Goal: Task Accomplishment & Management: Use online tool/utility

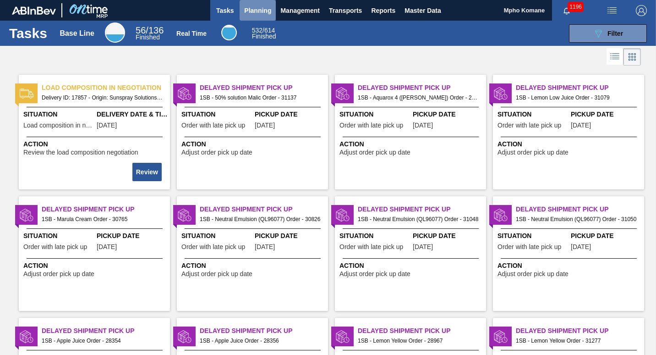
click at [267, 13] on span "Planning" at bounding box center [257, 10] width 27 height 11
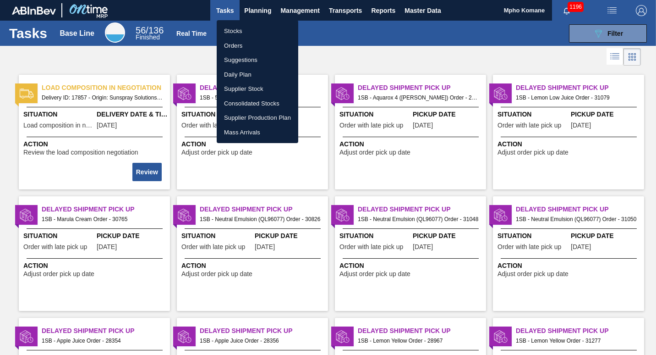
click at [240, 43] on li "Orders" at bounding box center [258, 46] width 82 height 15
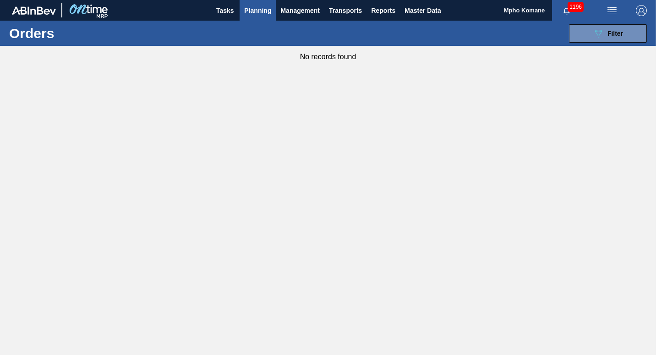
click at [270, 9] on span "Planning" at bounding box center [257, 10] width 27 height 11
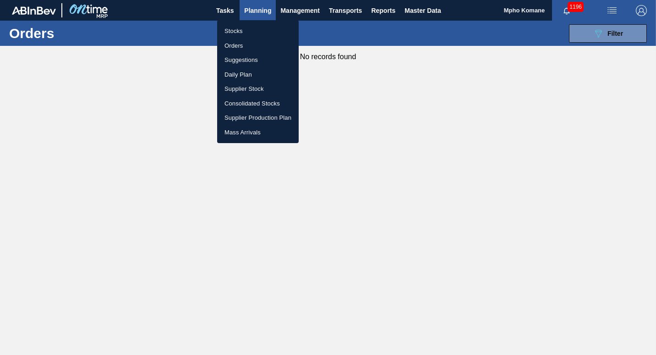
click at [234, 30] on li "Stocks" at bounding box center [258, 31] width 82 height 15
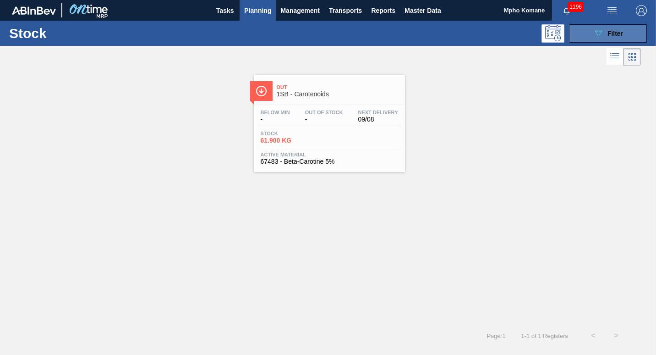
click at [593, 38] on icon "089F7B8B-B2A5-4AFE-B5C0-19BA573D28AC" at bounding box center [598, 33] width 11 height 11
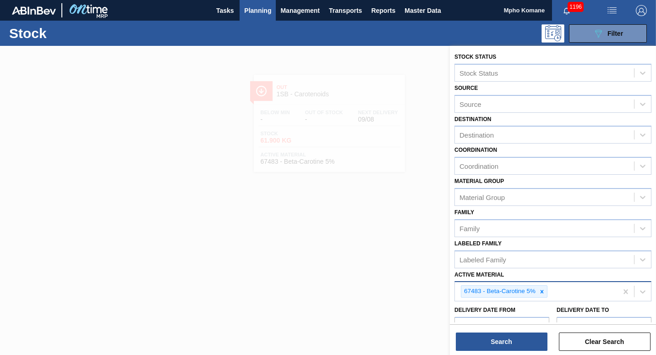
click at [553, 292] on div "67483 - Beta-Carotine 5%" at bounding box center [536, 291] width 163 height 19
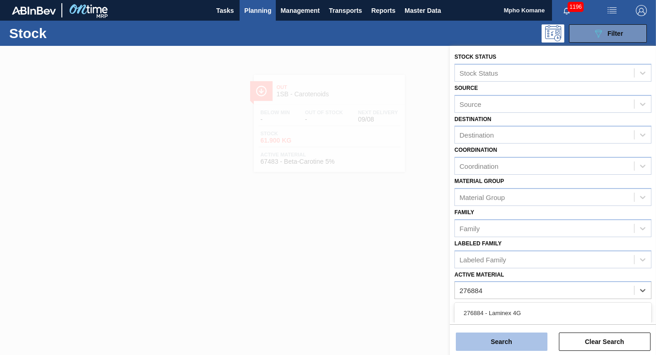
type Material "276884"
click at [517, 342] on button "Search" at bounding box center [502, 341] width 92 height 18
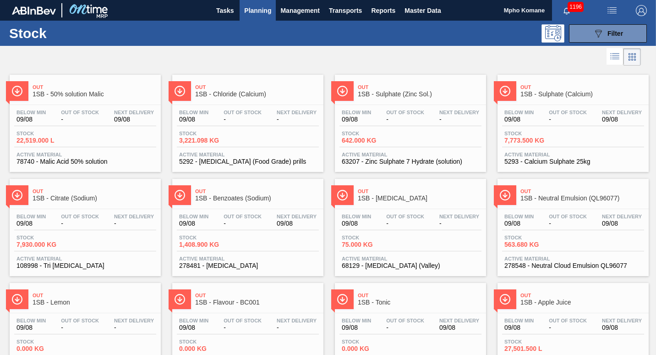
click at [262, 7] on span "Planning" at bounding box center [257, 10] width 27 height 11
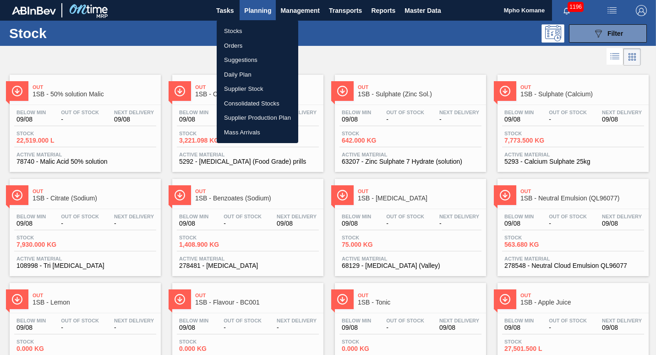
click at [233, 42] on li "Orders" at bounding box center [258, 46] width 82 height 15
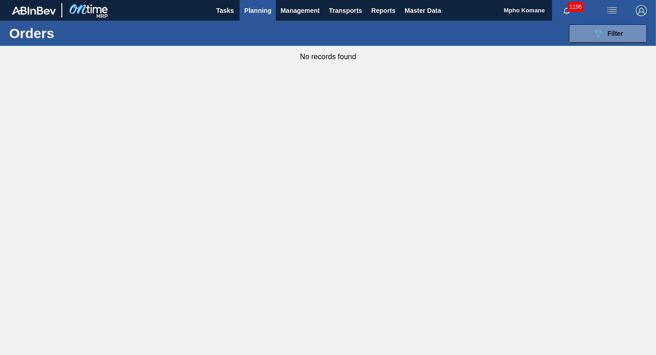
click at [258, 13] on span "Planning" at bounding box center [257, 10] width 27 height 11
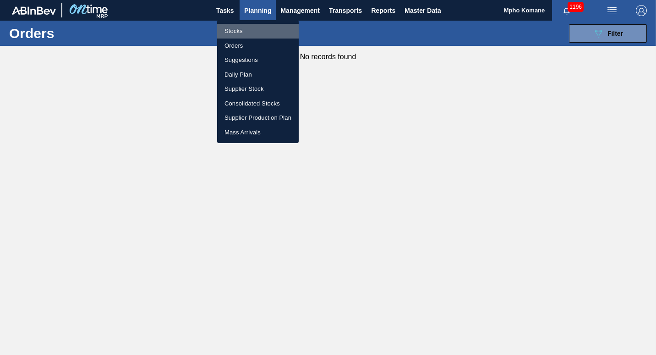
click at [239, 31] on li "Stocks" at bounding box center [258, 31] width 82 height 15
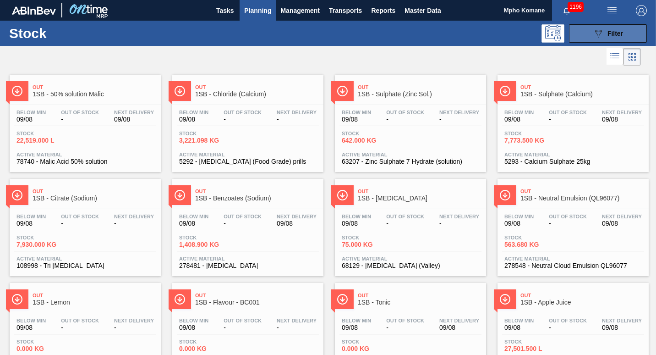
click at [620, 33] on span "Filter" at bounding box center [616, 33] width 16 height 7
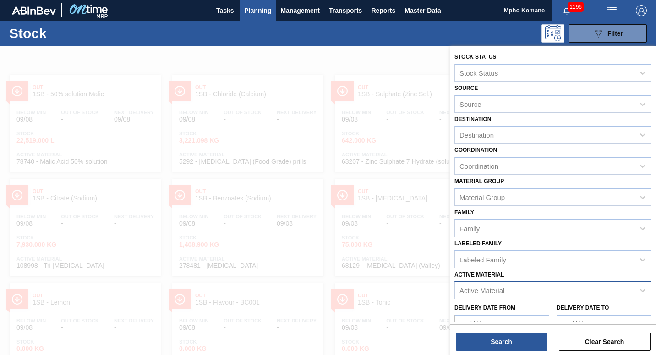
click at [491, 292] on div "Active Material" at bounding box center [482, 290] width 45 height 8
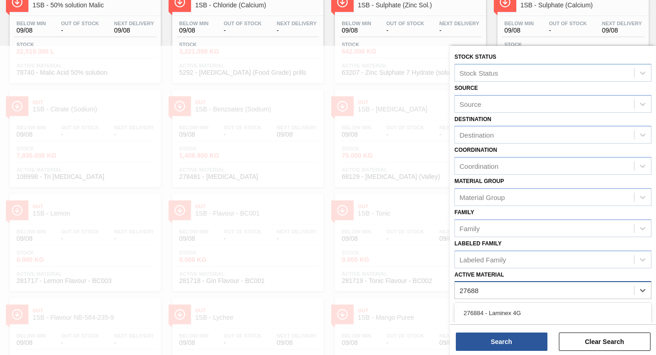
type Material "276884"
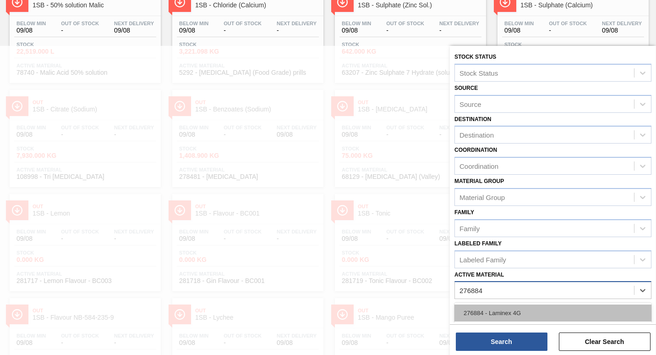
click at [490, 319] on div "276884 - Laminex 4G" at bounding box center [553, 312] width 197 height 17
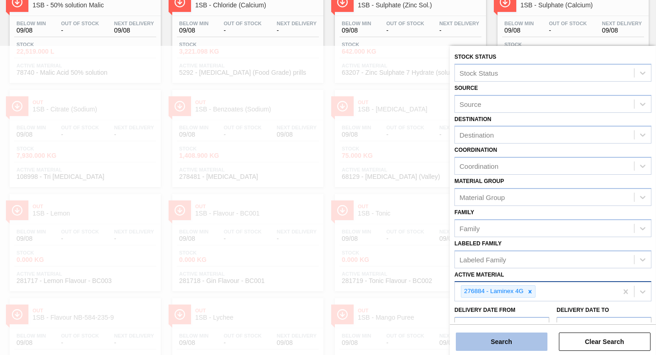
click at [498, 340] on button "Search" at bounding box center [502, 341] width 92 height 18
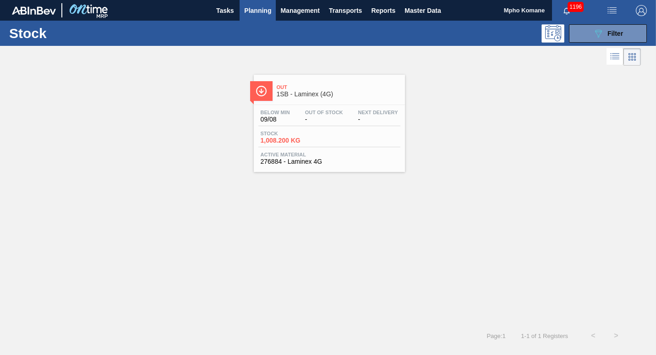
click at [290, 113] on div "Below Min 09/08" at bounding box center [276, 116] width 34 height 13
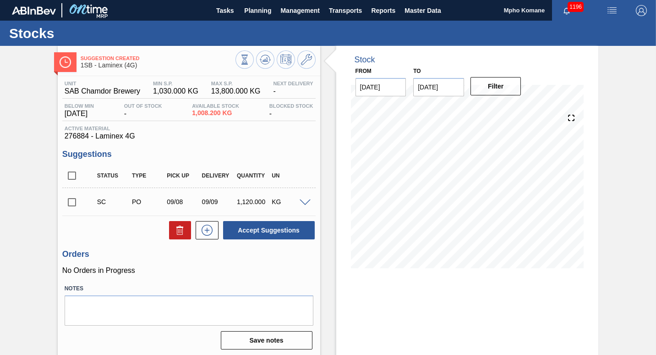
click at [303, 205] on span at bounding box center [305, 202] width 11 height 7
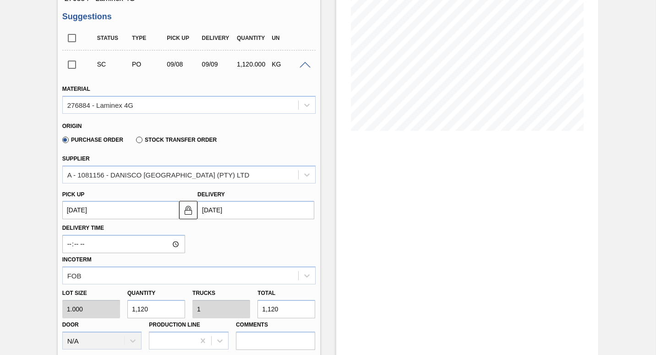
scroll to position [183, 0]
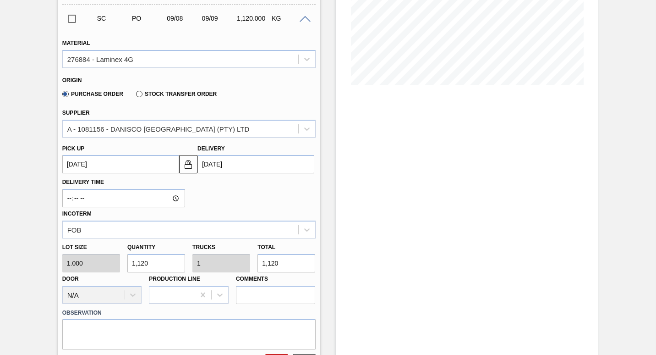
click at [155, 264] on input "1,120" at bounding box center [156, 263] width 58 height 18
type input "112"
type input "0.1"
type input "112"
type input "11"
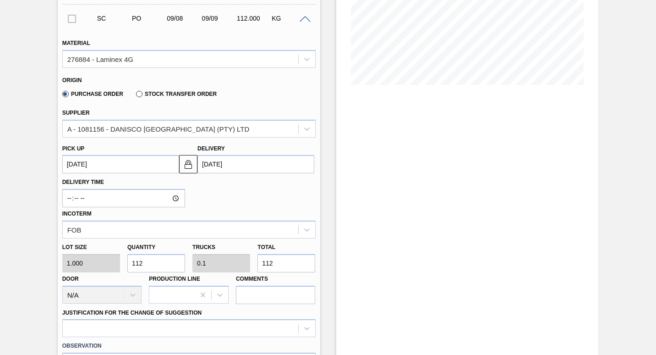
type input "0.01"
type input "11"
type input "1"
type input "0.001"
type input "1"
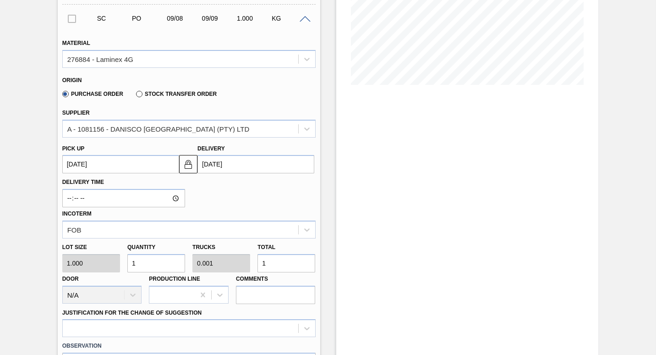
type input "16"
type input "0.014"
type input "16"
type input "160"
type input "0.143"
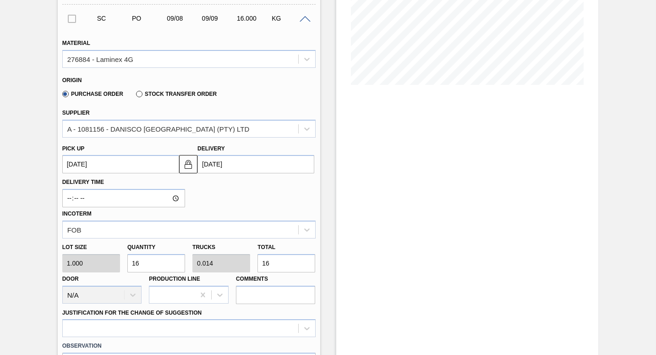
type input "160"
type input "1,600"
type input "1.429"
type input "1,600"
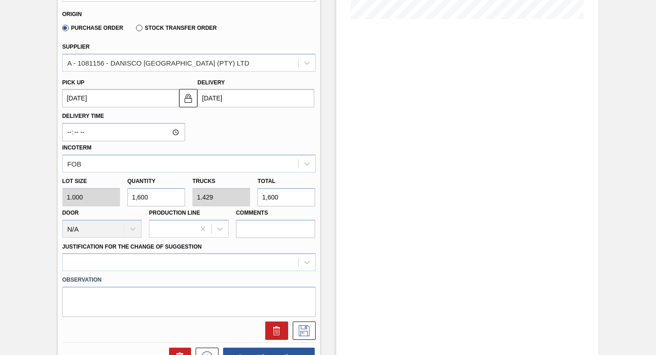
scroll to position [321, 0]
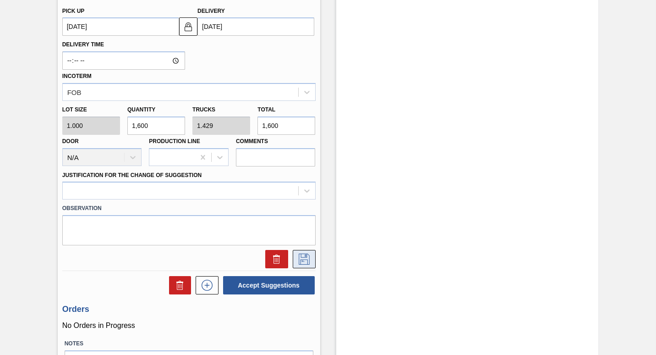
type input "1,600"
click at [302, 258] on icon at bounding box center [304, 258] width 15 height 11
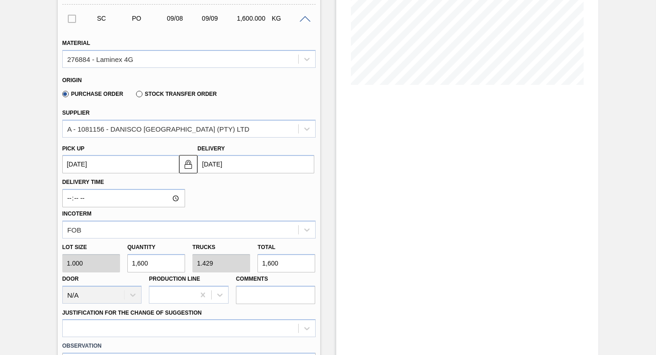
scroll to position [46, 0]
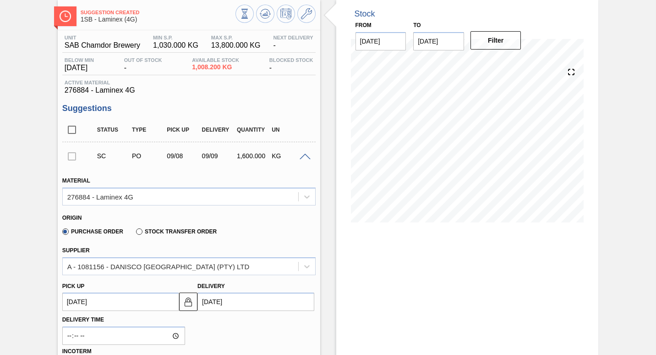
click at [74, 158] on div at bounding box center [71, 156] width 19 height 18
click at [72, 158] on div at bounding box center [71, 156] width 19 height 18
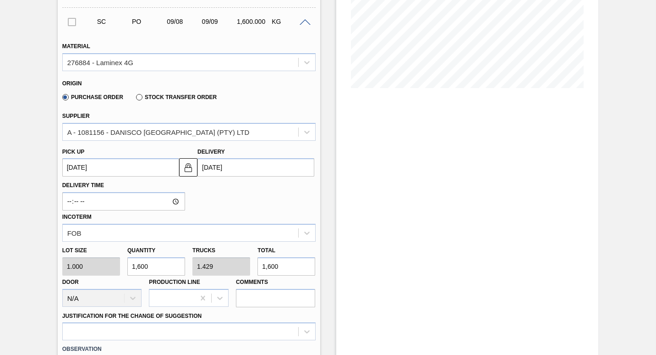
scroll to position [275, 0]
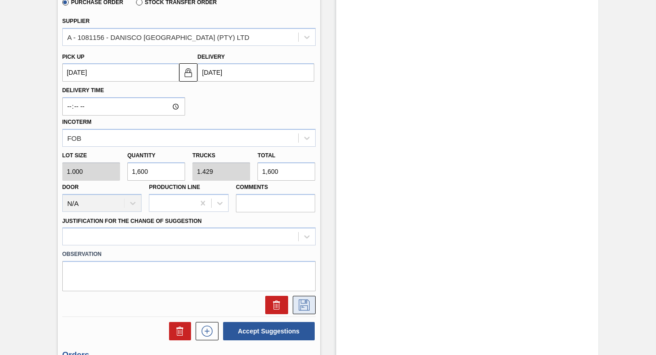
click at [308, 303] on icon at bounding box center [304, 304] width 15 height 11
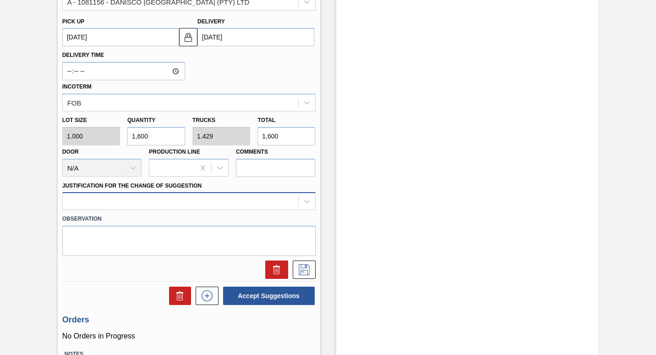
click at [87, 210] on div at bounding box center [188, 201] width 253 height 18
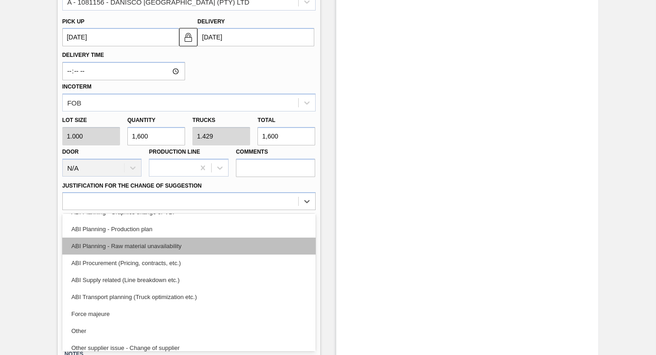
scroll to position [34, 0]
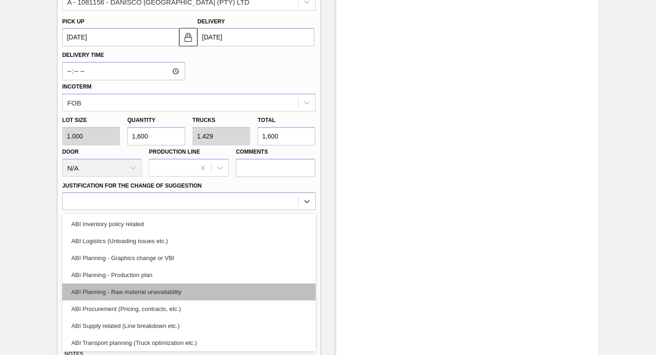
click at [160, 292] on div "ABI Planning - Raw material unavailability" at bounding box center [188, 291] width 253 height 17
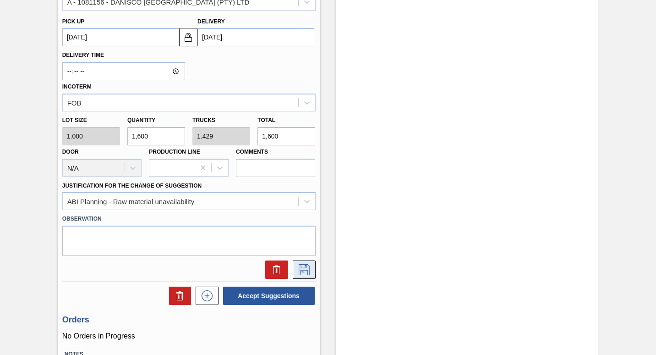
click at [301, 272] on icon at bounding box center [304, 269] width 15 height 11
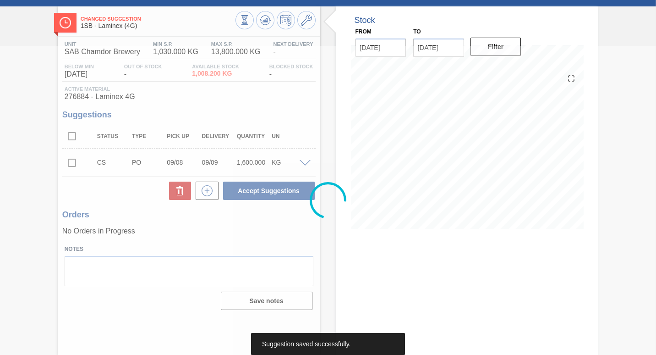
scroll to position [39, 0]
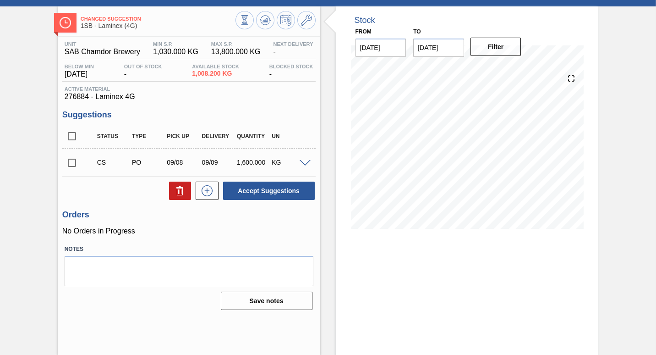
click at [73, 163] on input "checkbox" at bounding box center [71, 162] width 19 height 19
click at [250, 190] on button "Accept Suggestions" at bounding box center [269, 191] width 92 height 18
checkbox input "false"
